Goal: Browse casually: Explore the website without a specific task or goal

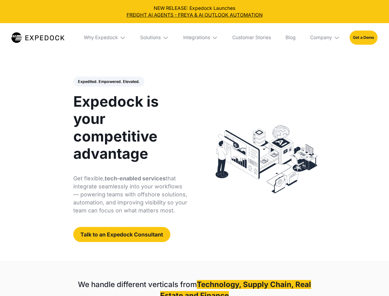
select select
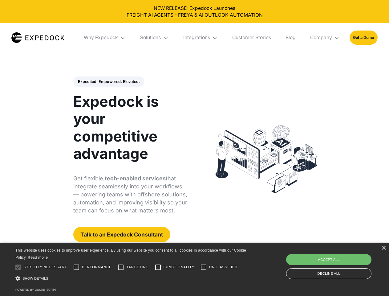
click at [195, 38] on div "Integrations" at bounding box center [196, 38] width 27 height 6
click at [105, 38] on div "Why Expedock" at bounding box center [96, 38] width 34 height 6
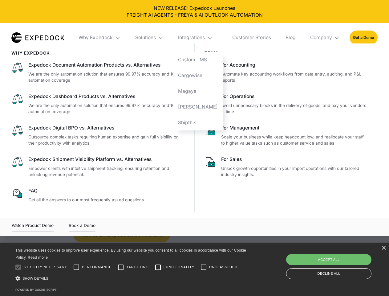
click at [155, 38] on div "Solutions" at bounding box center [145, 38] width 21 height 6
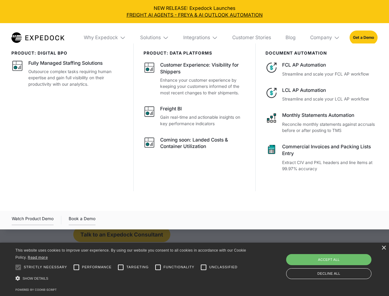
click at [201, 38] on div "Integrations" at bounding box center [196, 38] width 27 height 6
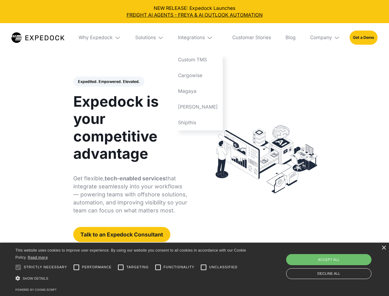
click at [326, 38] on div "Company" at bounding box center [322, 38] width 22 height 6
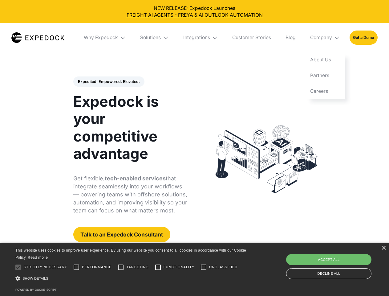
click at [109, 82] on div "Expedited. Empowered. Elevated. Automate Freight Document Extraction at 99.97% …" at bounding box center [130, 159] width 114 height 166
click at [18, 267] on div at bounding box center [18, 267] width 12 height 12
click at [76, 267] on input "Performance" at bounding box center [76, 267] width 12 height 12
checkbox input "true"
click at [121, 267] on input "Targeting" at bounding box center [121, 267] width 12 height 12
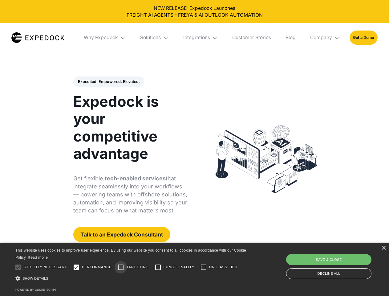
checkbox input "true"
click at [158, 267] on input "Functionality" at bounding box center [158, 267] width 12 height 12
checkbox input "true"
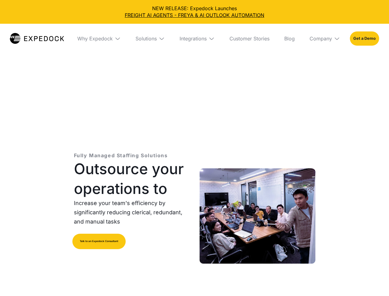
select select
